Goal: Task Accomplishment & Management: Complete application form

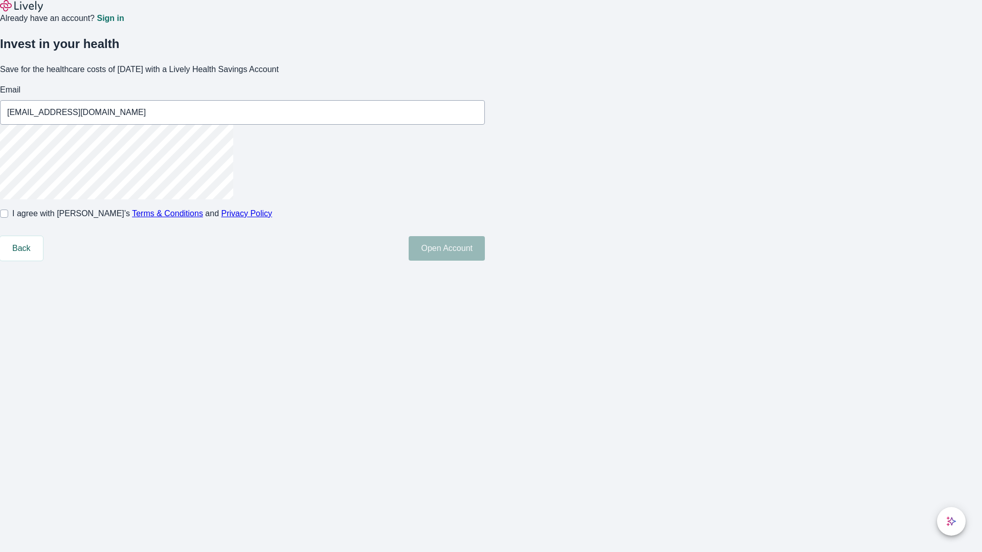
click at [8, 218] on input "I agree with Lively’s Terms & Conditions and Privacy Policy" at bounding box center [4, 214] width 8 height 8
checkbox input "true"
click at [485, 261] on button "Open Account" at bounding box center [447, 248] width 76 height 25
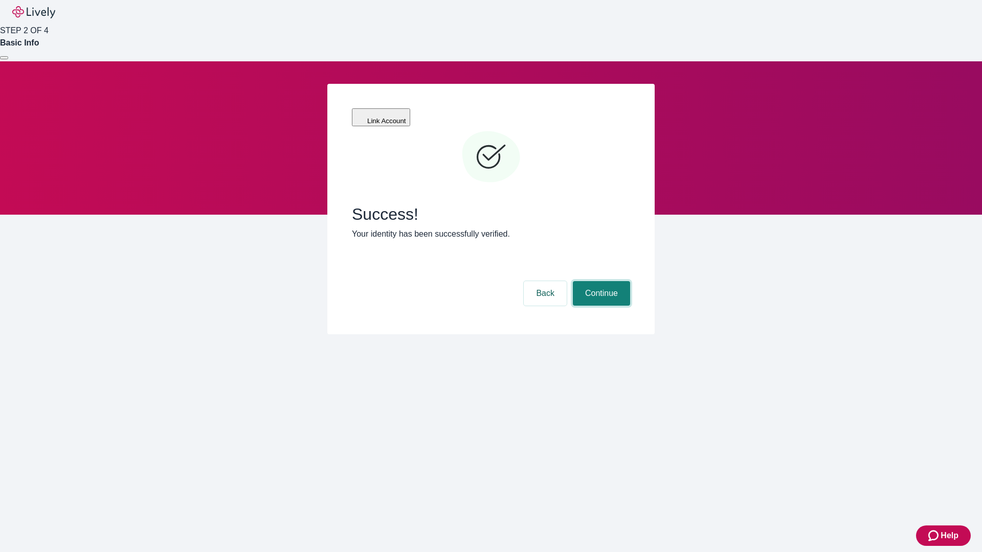
click at [600, 281] on button "Continue" at bounding box center [601, 293] width 57 height 25
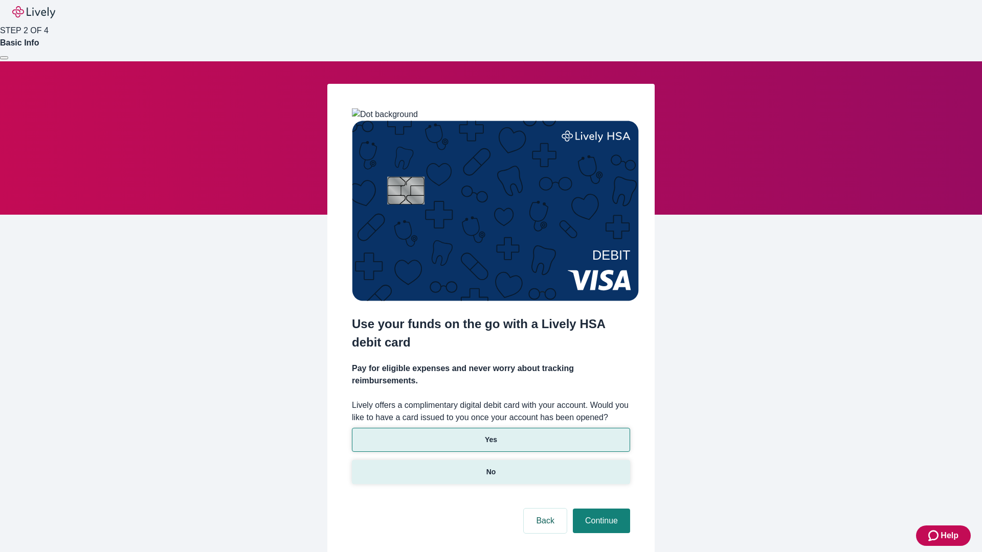
click at [490, 467] on p "No" at bounding box center [491, 472] width 10 height 11
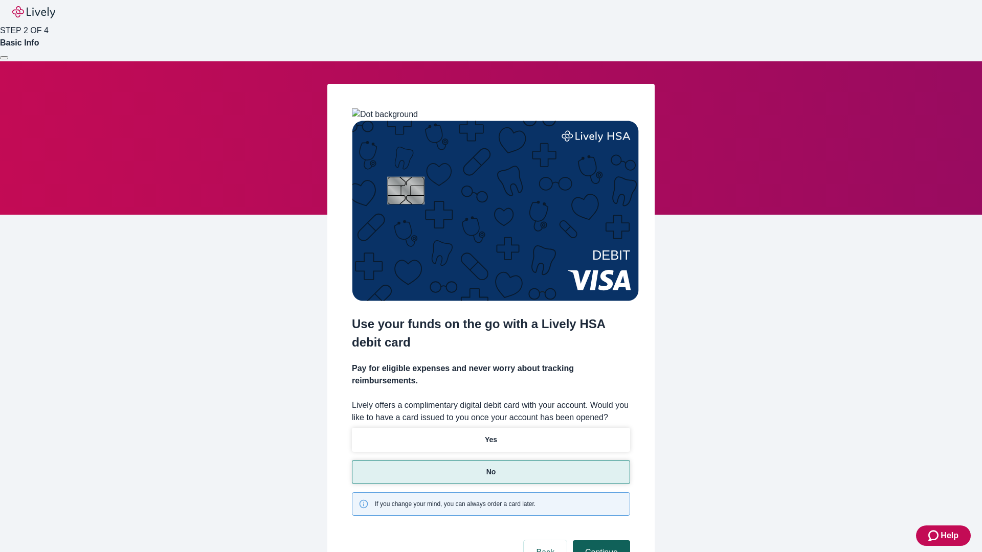
click at [600, 540] on button "Continue" at bounding box center [601, 552] width 57 height 25
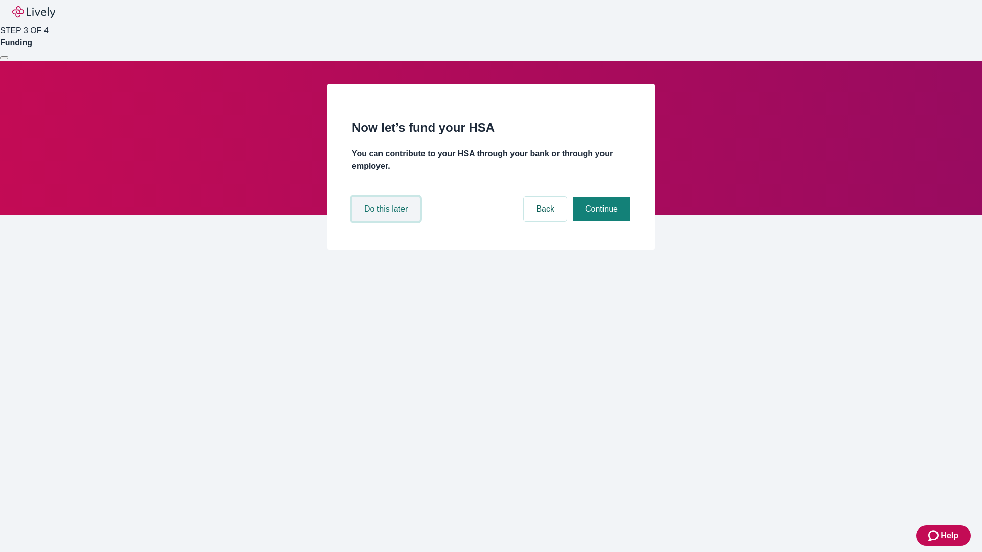
click at [387, 221] on button "Do this later" at bounding box center [386, 209] width 68 height 25
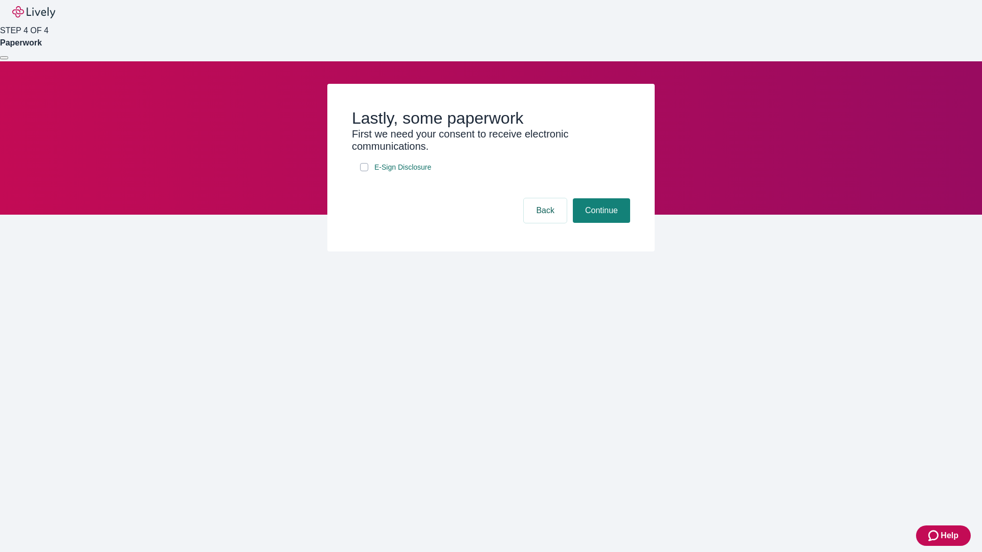
click at [364, 171] on input "E-Sign Disclosure" at bounding box center [364, 167] width 8 height 8
checkbox input "true"
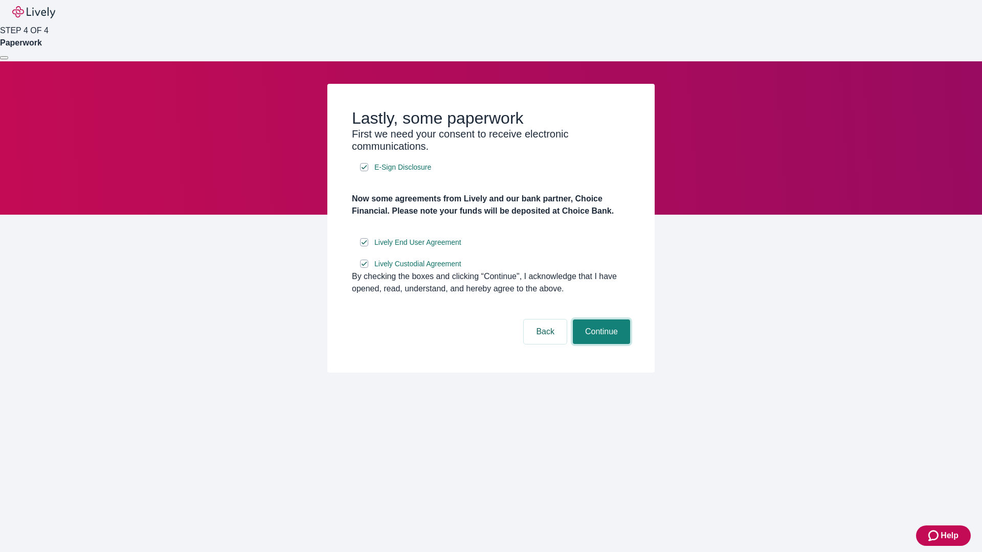
click at [600, 344] on button "Continue" at bounding box center [601, 332] width 57 height 25
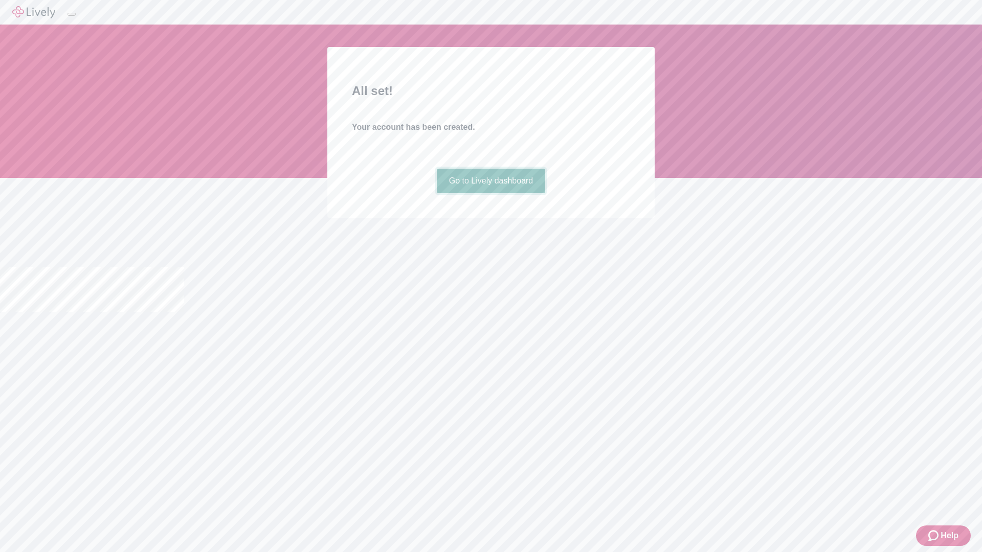
click at [490, 193] on link "Go to Lively dashboard" at bounding box center [491, 181] width 109 height 25
